Goal: Task Accomplishment & Management: Complete application form

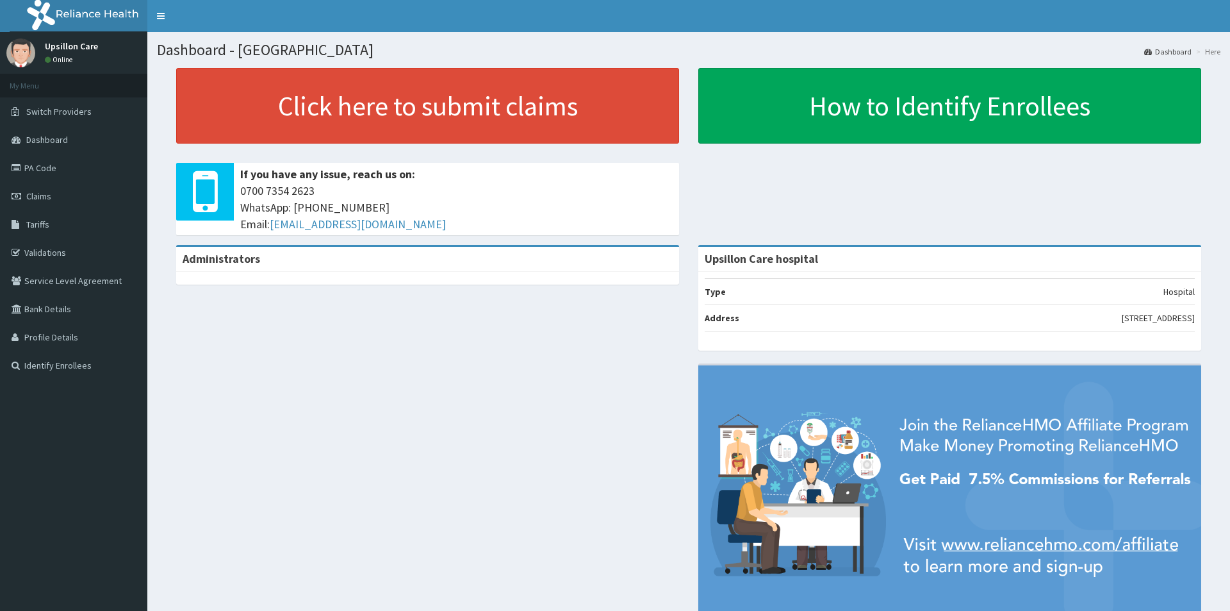
click at [51, 167] on link "PA Code" at bounding box center [73, 168] width 147 height 28
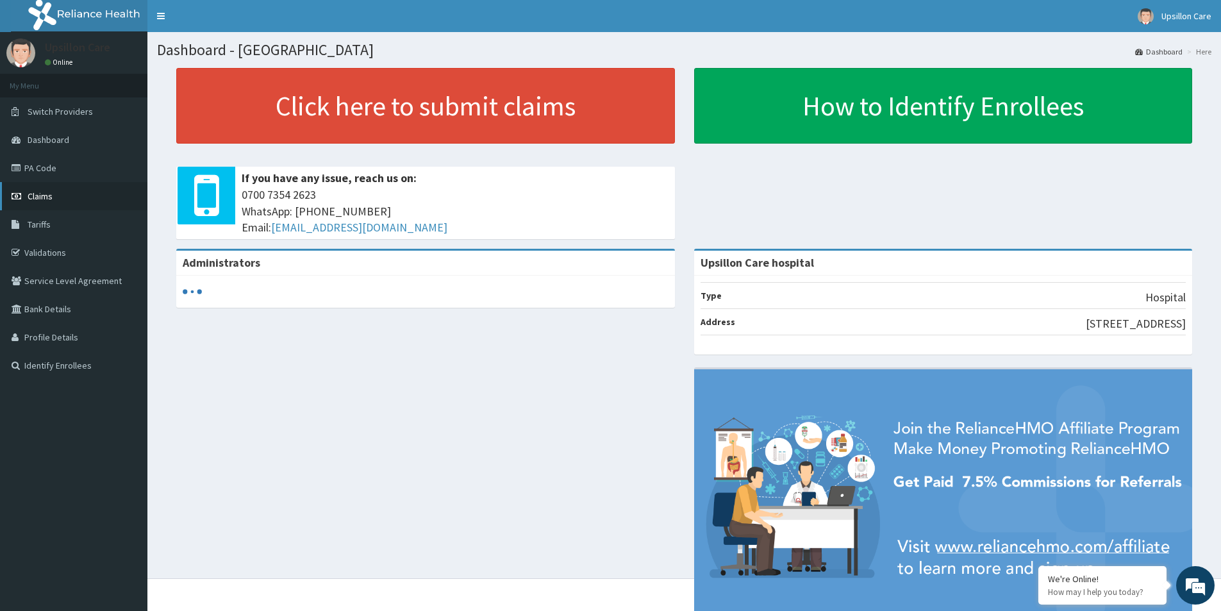
click at [38, 200] on span "Claims" at bounding box center [40, 196] width 25 height 12
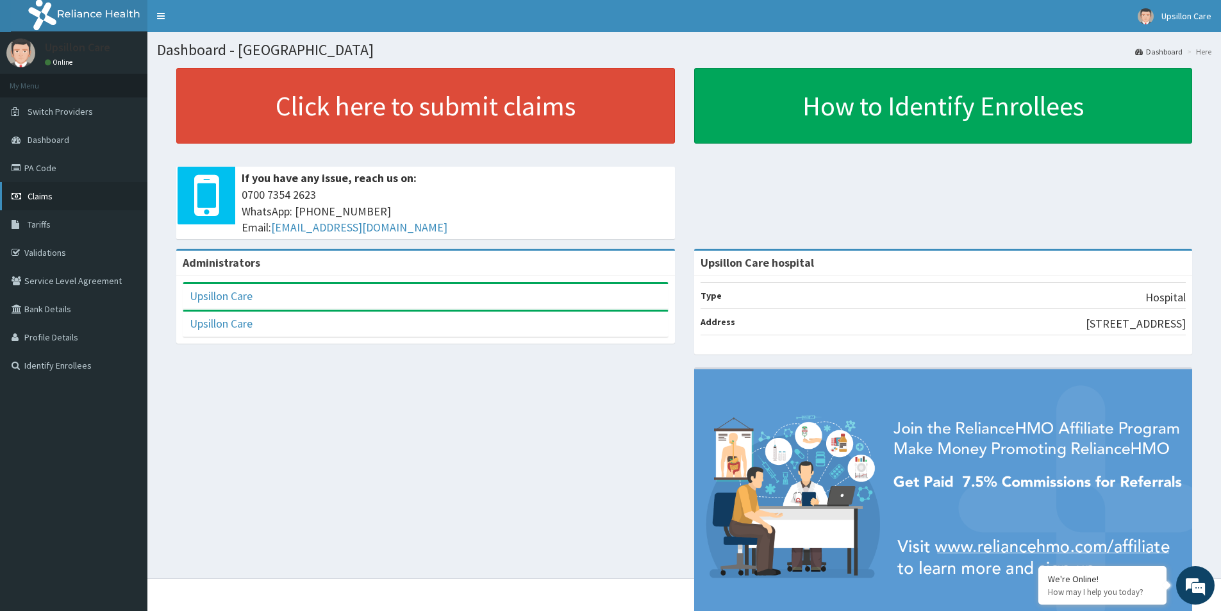
click at [52, 203] on link "Claims" at bounding box center [73, 196] width 147 height 28
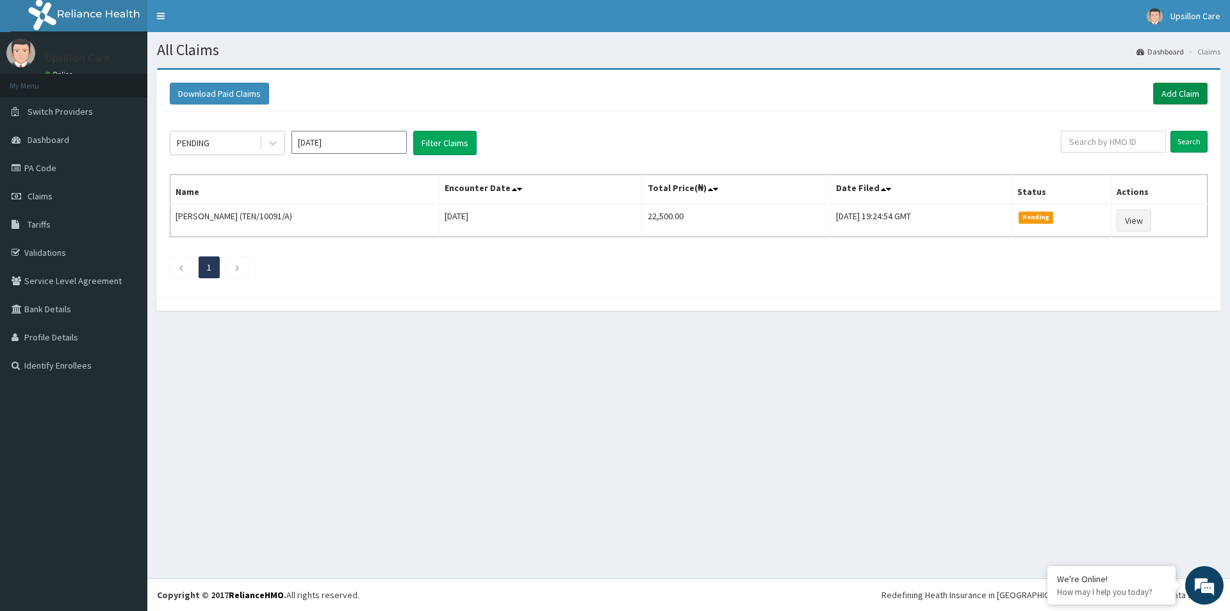
click at [1159, 97] on link "Add Claim" at bounding box center [1181, 94] width 54 height 22
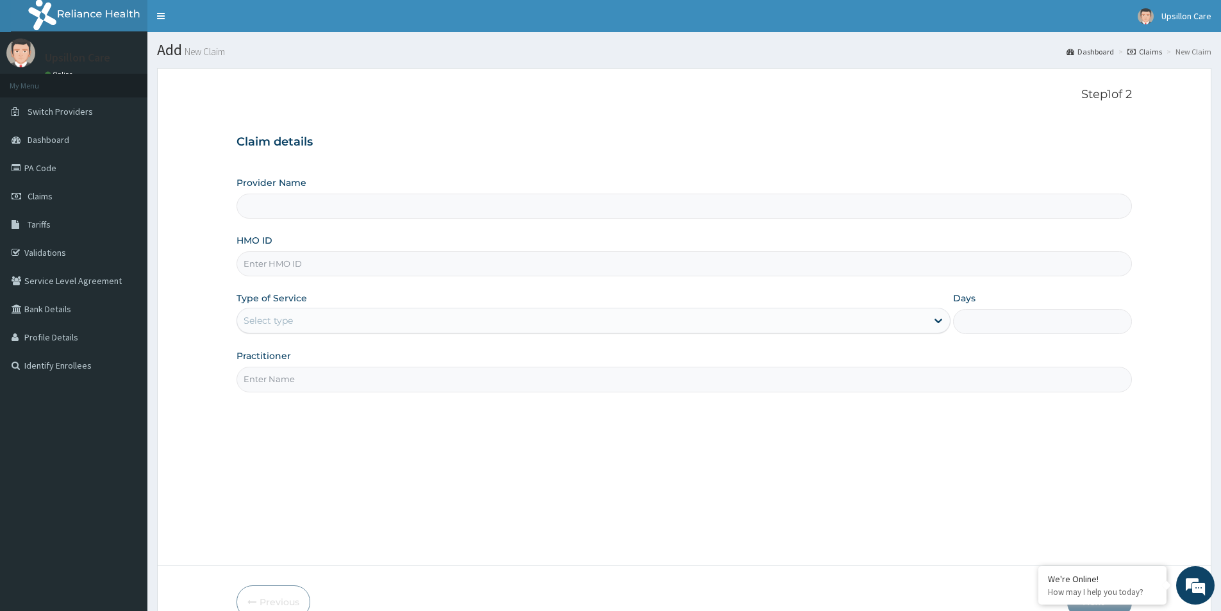
type input "Upsillon Care hospital"
click at [276, 254] on input "HMO ID" at bounding box center [683, 263] width 895 height 25
paste input "TEN/10091/A"
type input "TEN/10091/A"
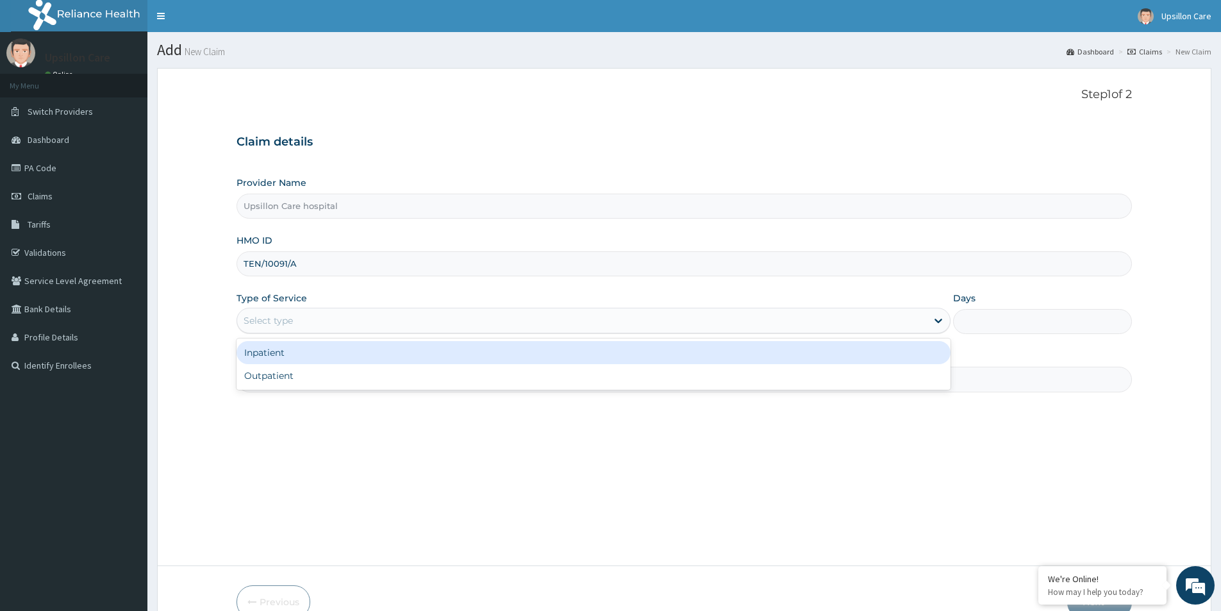
click at [277, 318] on div "Select type" at bounding box center [268, 320] width 49 height 13
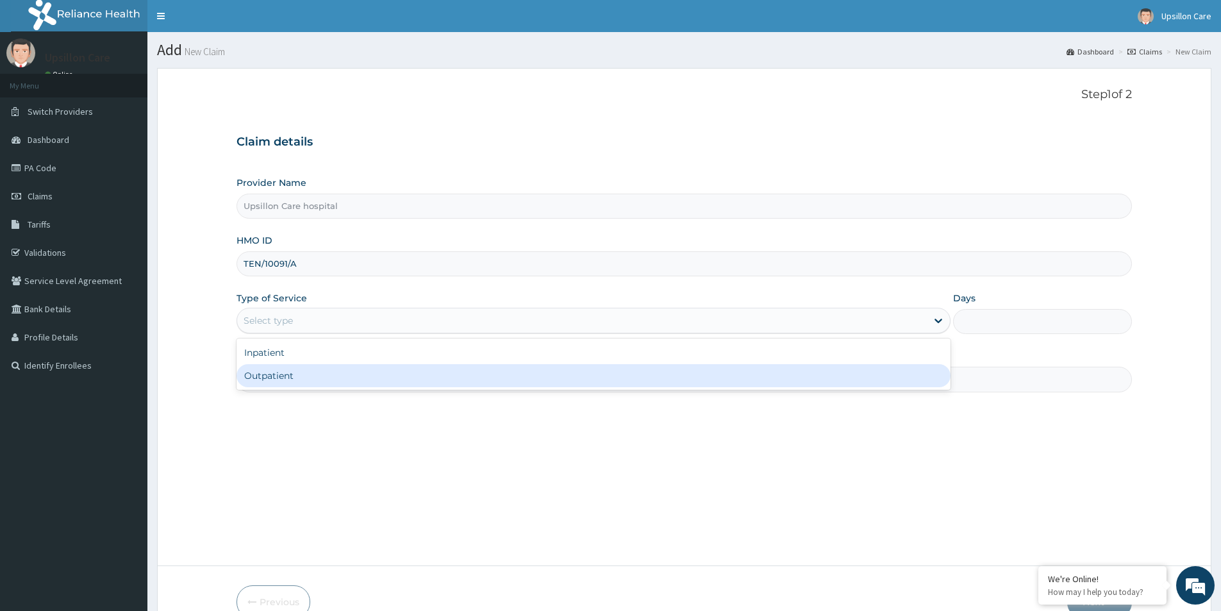
click at [283, 378] on div "Outpatient" at bounding box center [593, 375] width 714 height 23
type input "1"
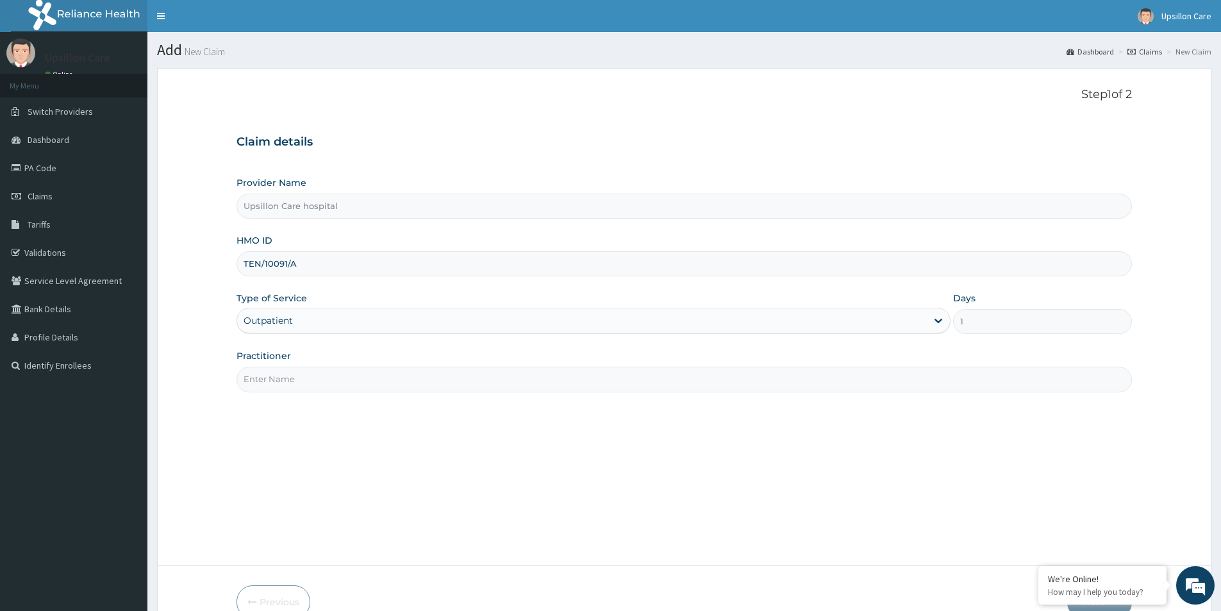
click at [297, 374] on input "Practitioner" at bounding box center [683, 379] width 895 height 25
type input "[PERSON_NAME]"
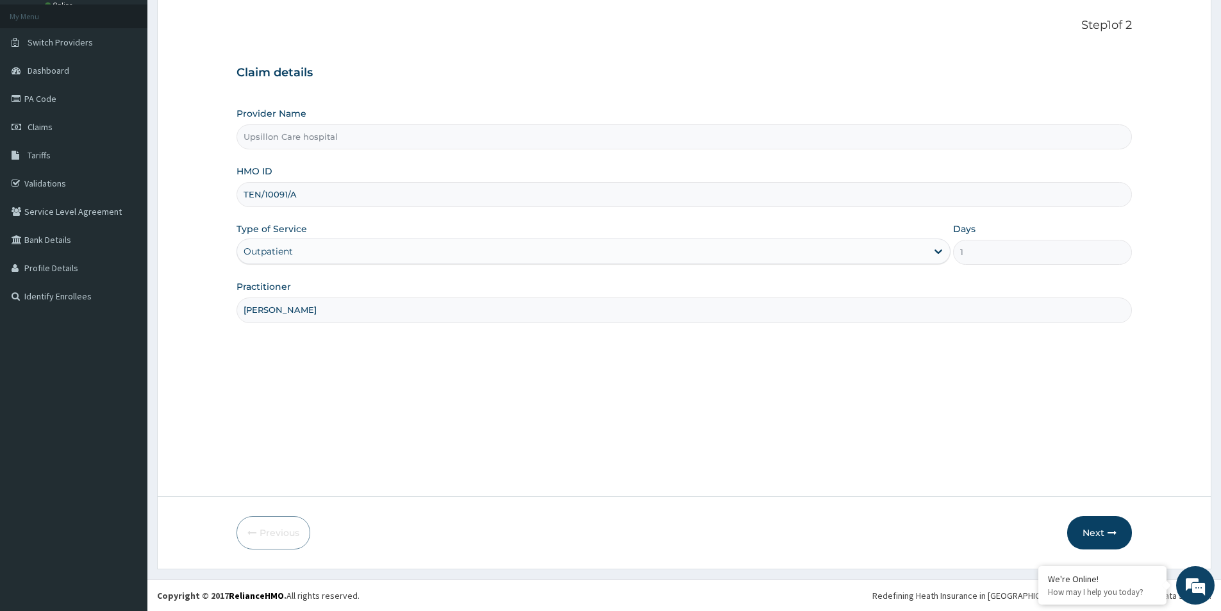
scroll to position [70, 0]
click at [1098, 538] on button "Next" at bounding box center [1099, 531] width 65 height 33
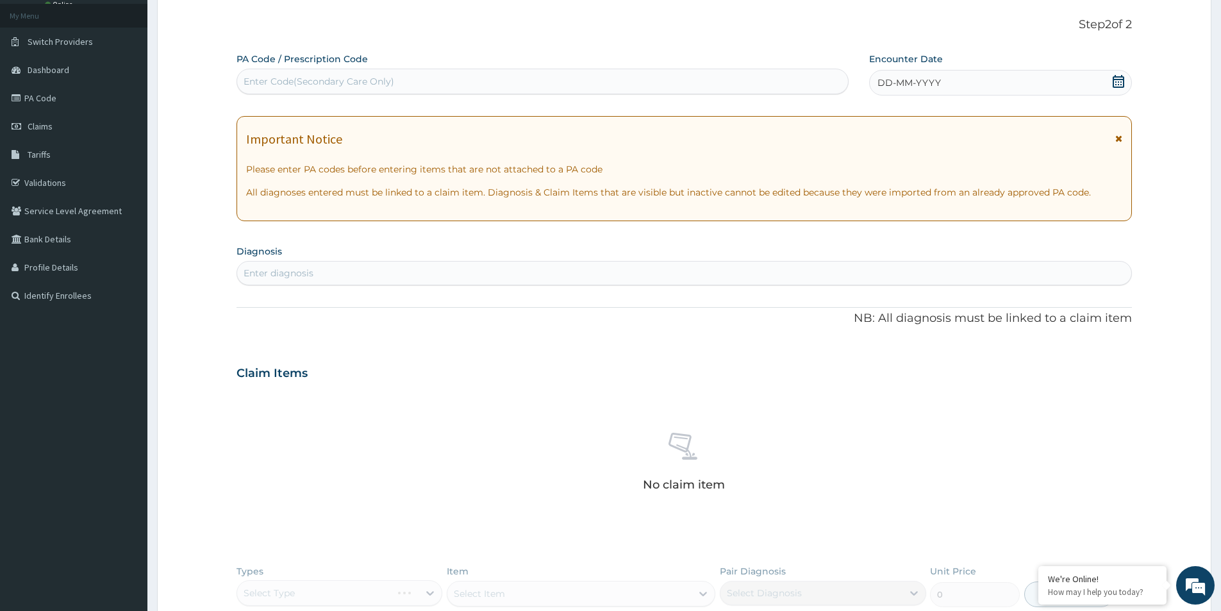
scroll to position [0, 0]
click at [458, 78] on div "Enter Code(Secondary Care Only)" at bounding box center [542, 81] width 611 height 21
paste input "PA/C01765"
type input "PA/C01765"
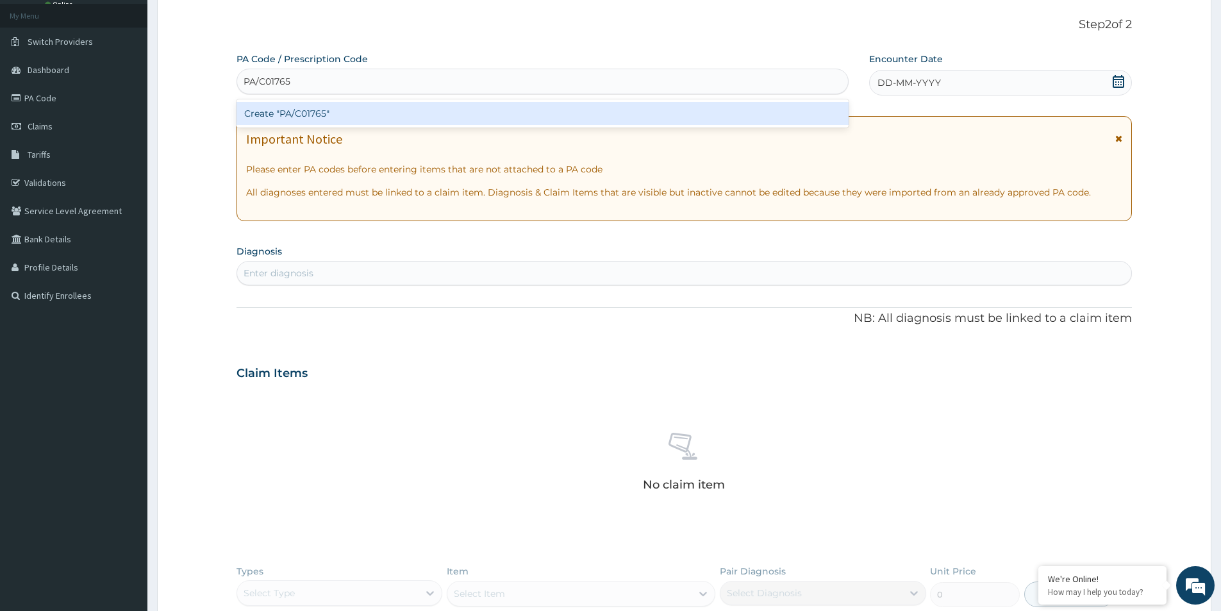
click at [422, 107] on div "Create "PA/C01765"" at bounding box center [542, 113] width 612 height 23
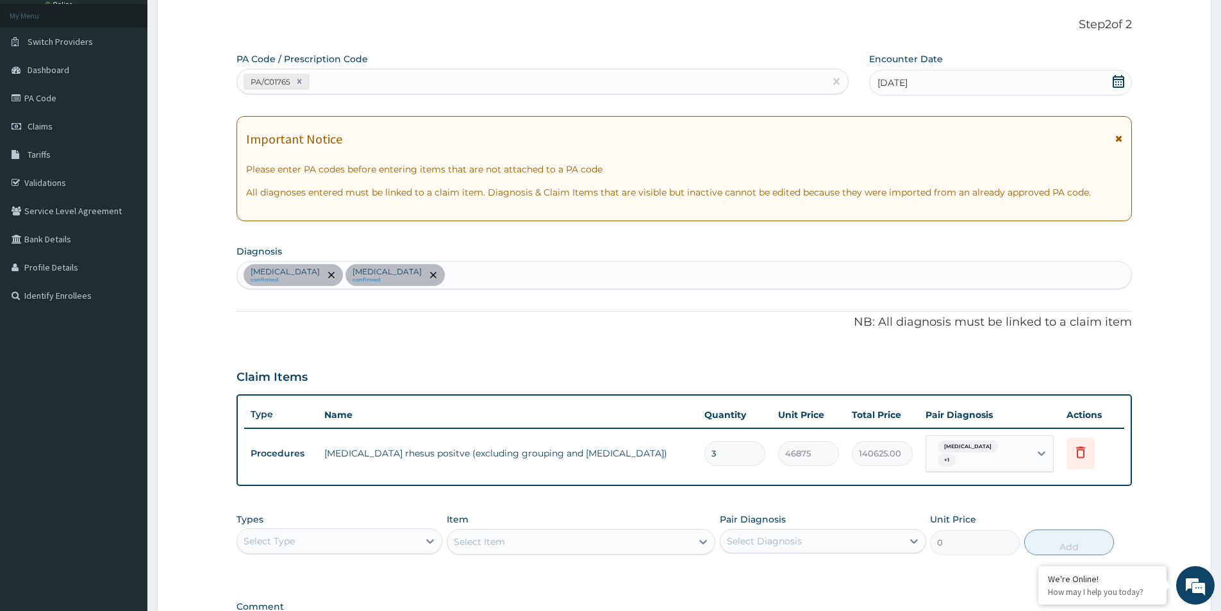
click at [1193, 279] on form "Step 2 of 2 PA Code / Prescription Code PA/C01765 Encounter Date 15-08-2025 Imp…" at bounding box center [684, 370] width 1054 height 745
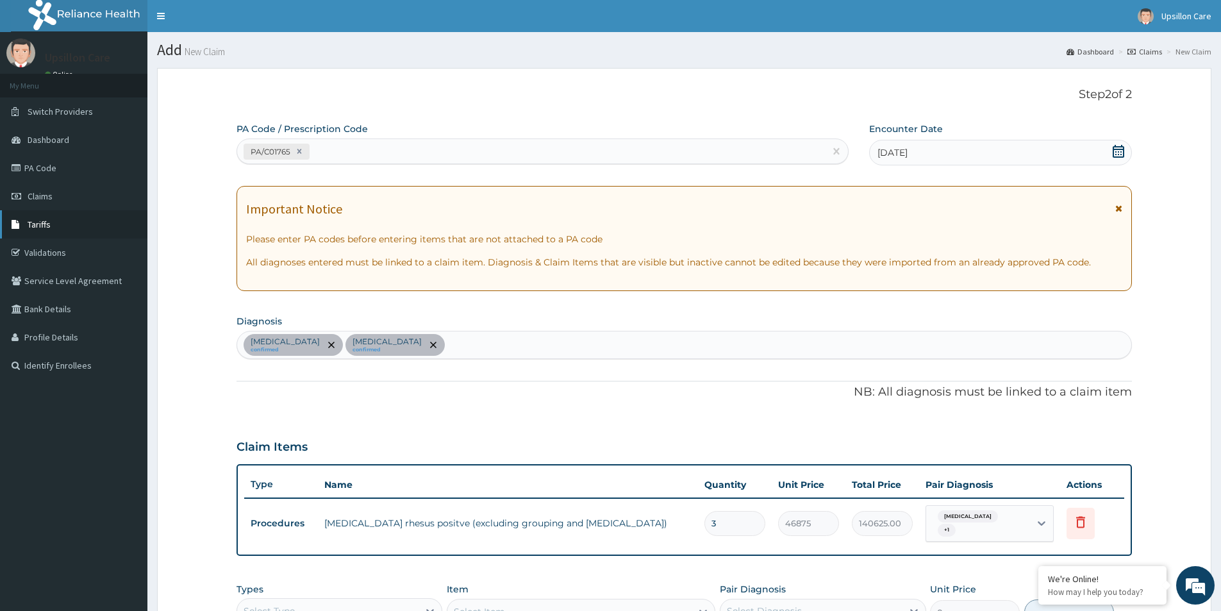
click at [35, 228] on span "Tariffs" at bounding box center [39, 225] width 23 height 12
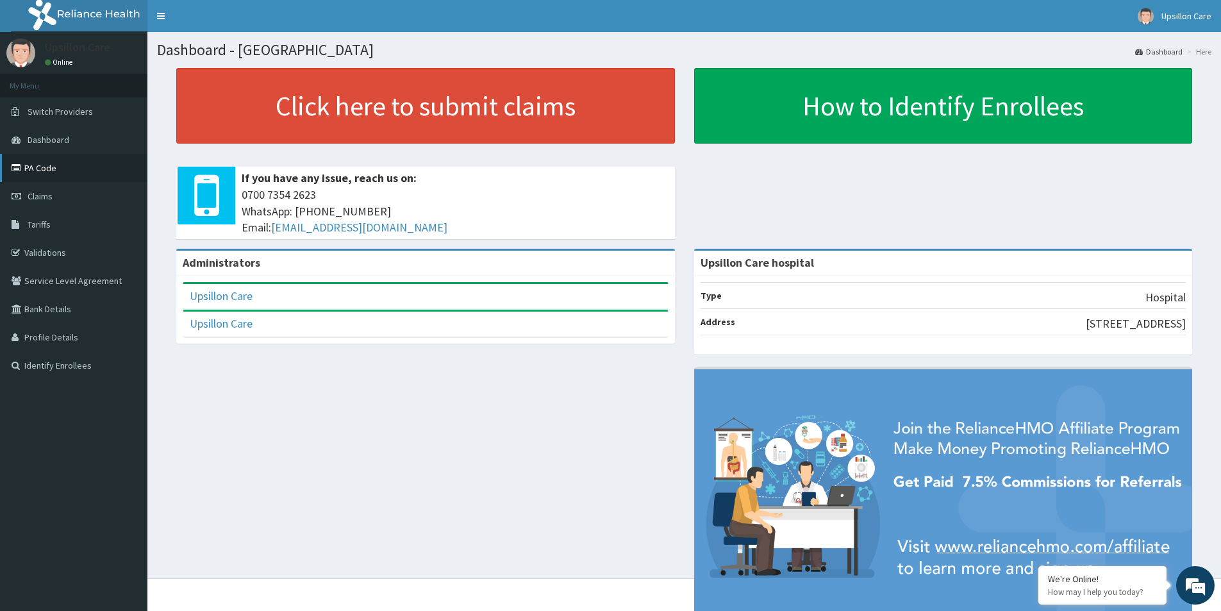
click at [48, 171] on link "PA Code" at bounding box center [73, 168] width 147 height 28
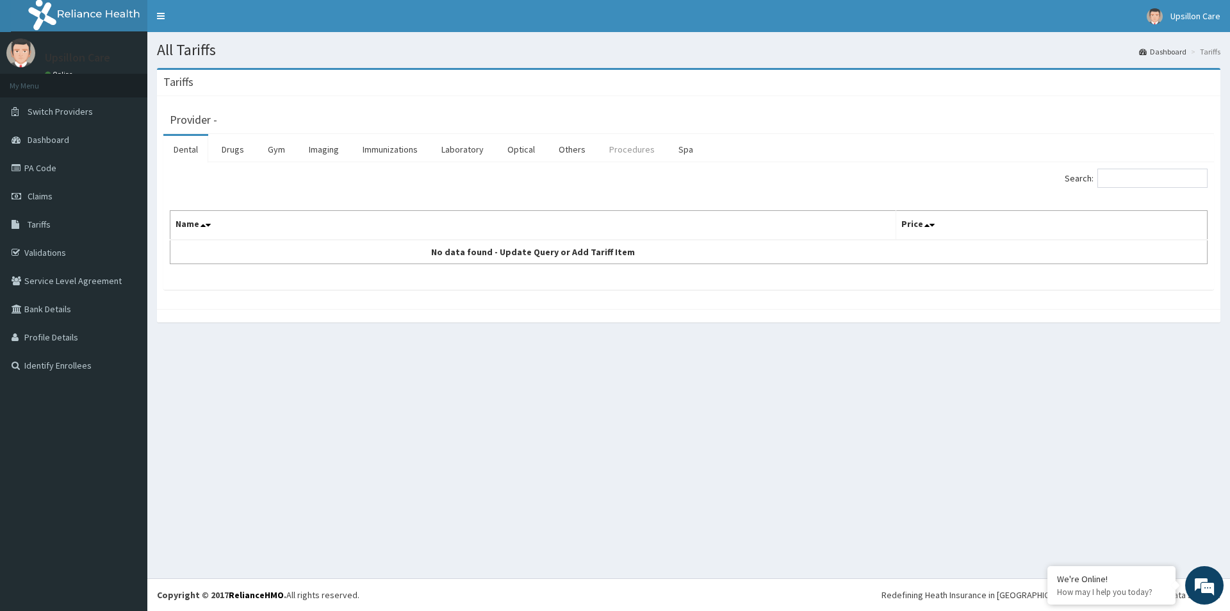
click at [622, 146] on link "Procedures" at bounding box center [632, 149] width 66 height 27
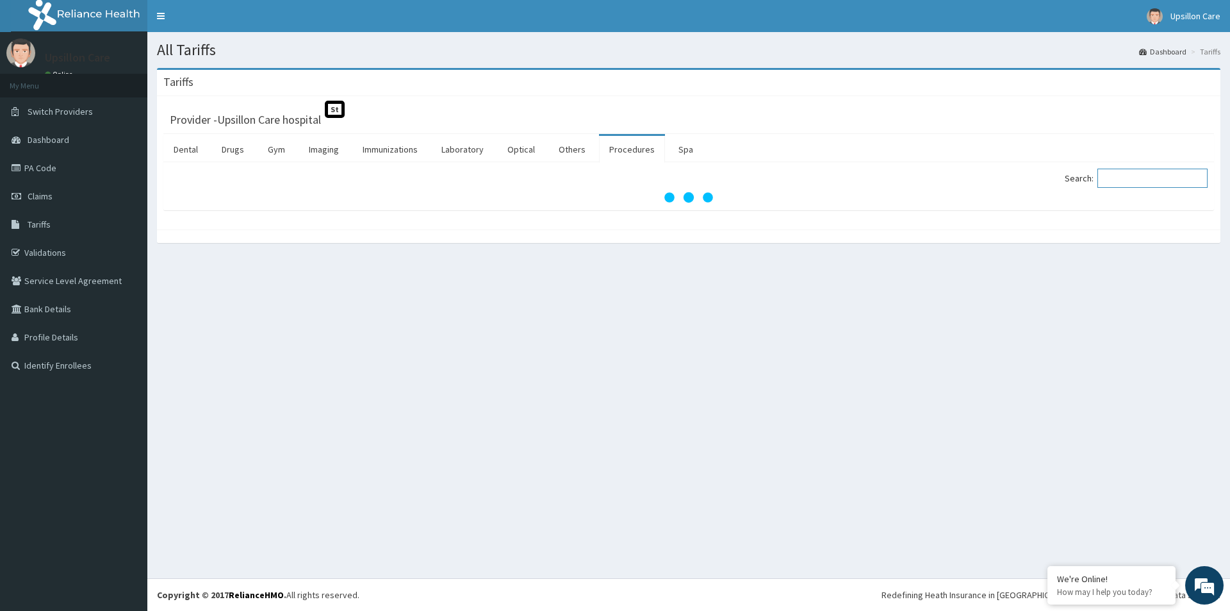
click at [1155, 184] on input "Search:" at bounding box center [1153, 178] width 110 height 19
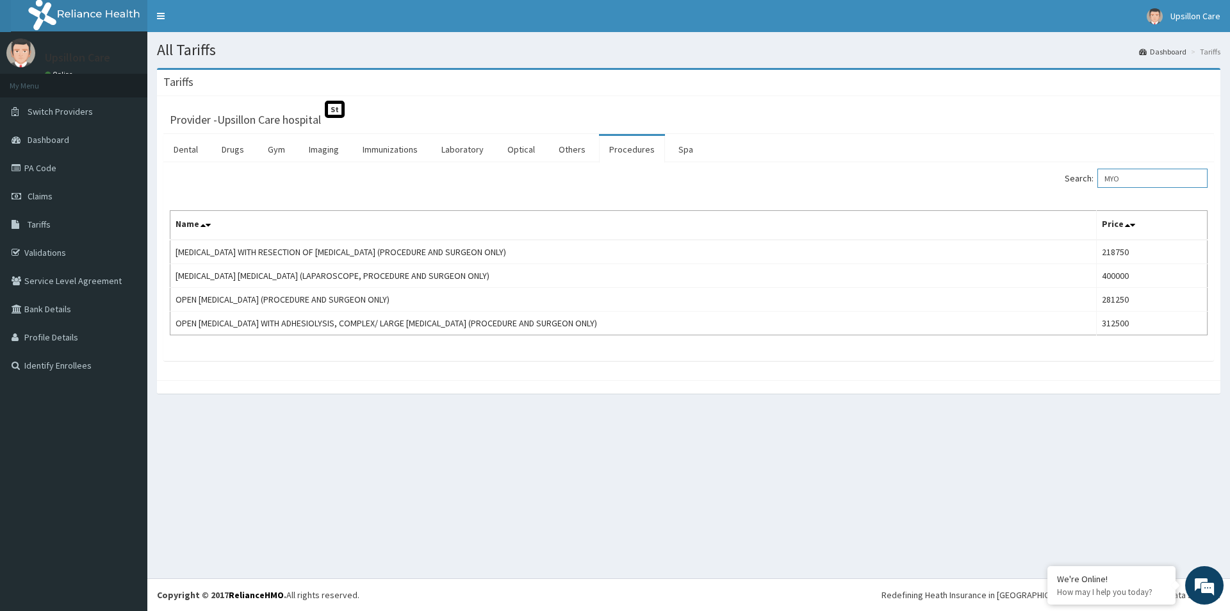
type input "MYO"
click at [44, 170] on link "PA Code" at bounding box center [73, 168] width 147 height 28
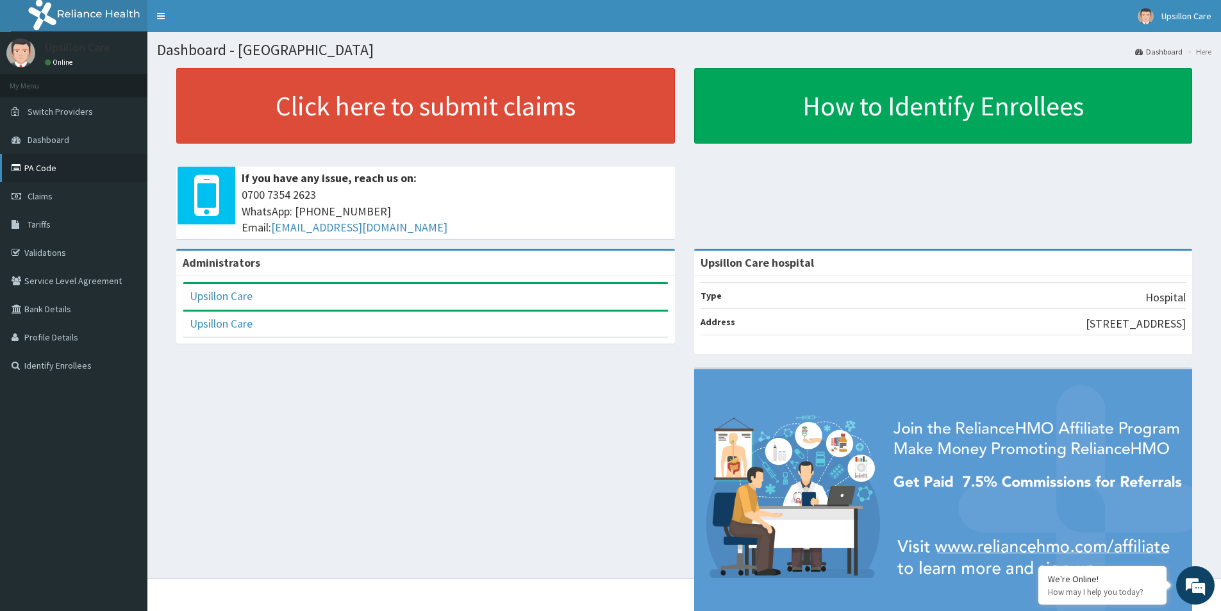
click at [30, 160] on link "PA Code" at bounding box center [73, 168] width 147 height 28
click at [67, 173] on link "PA Code" at bounding box center [73, 168] width 147 height 28
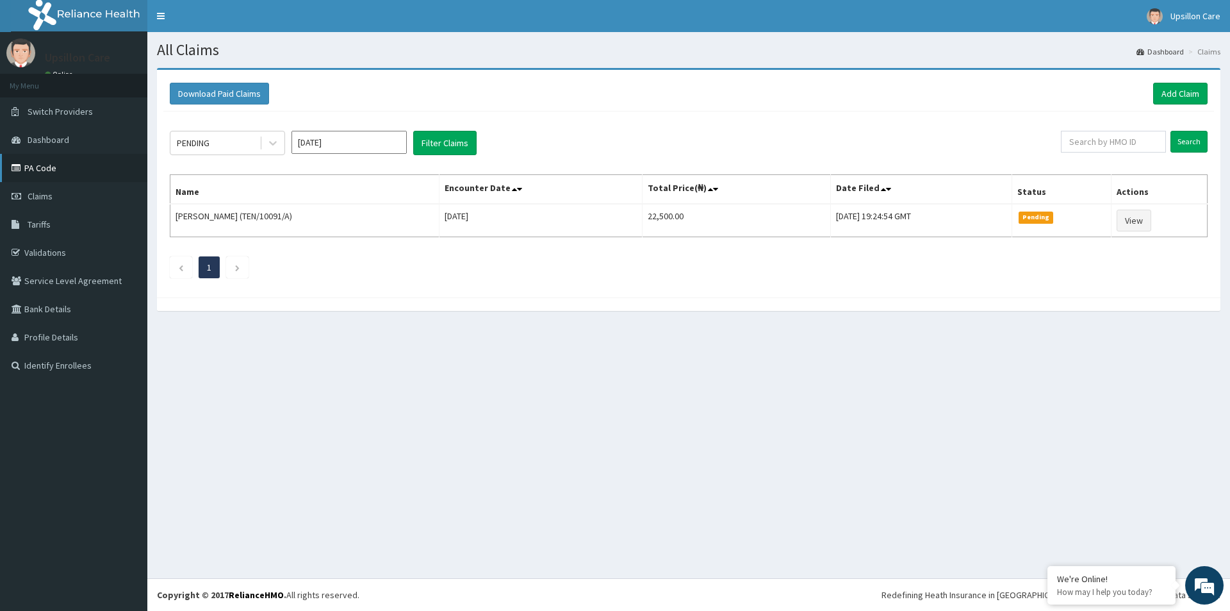
click at [79, 167] on link "PA Code" at bounding box center [73, 168] width 147 height 28
